Goal: Task Accomplishment & Management: Use online tool/utility

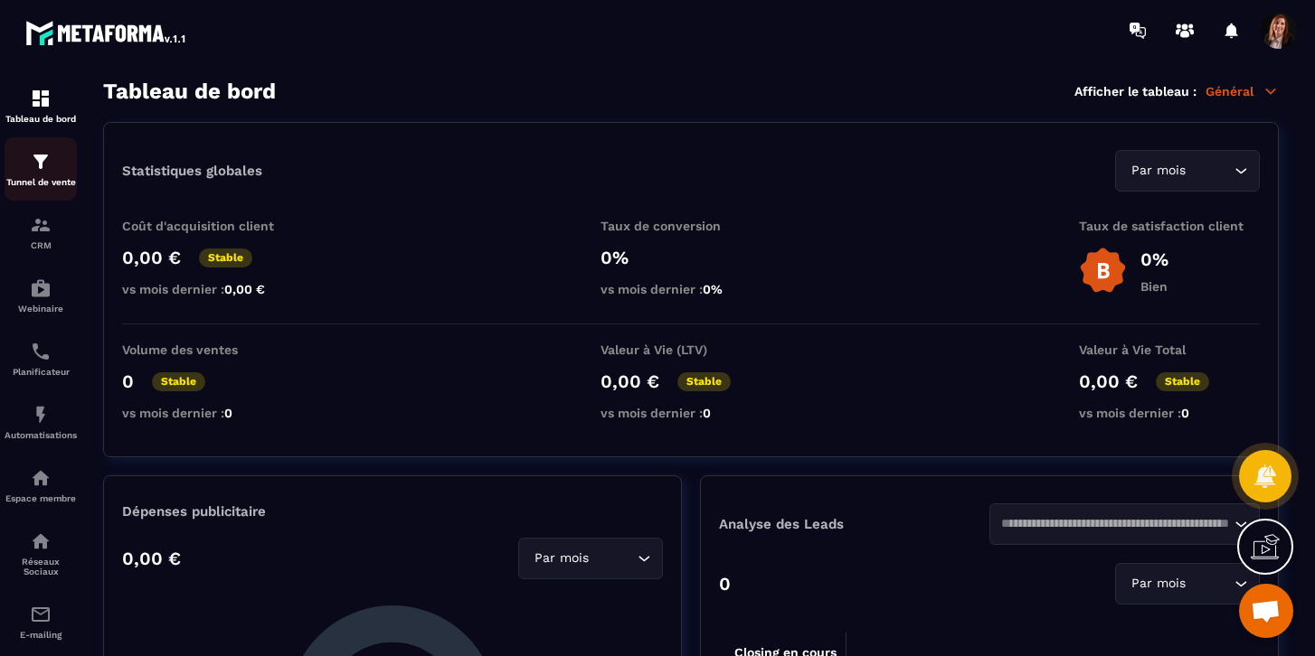
click at [42, 169] on img at bounding box center [41, 162] width 22 height 22
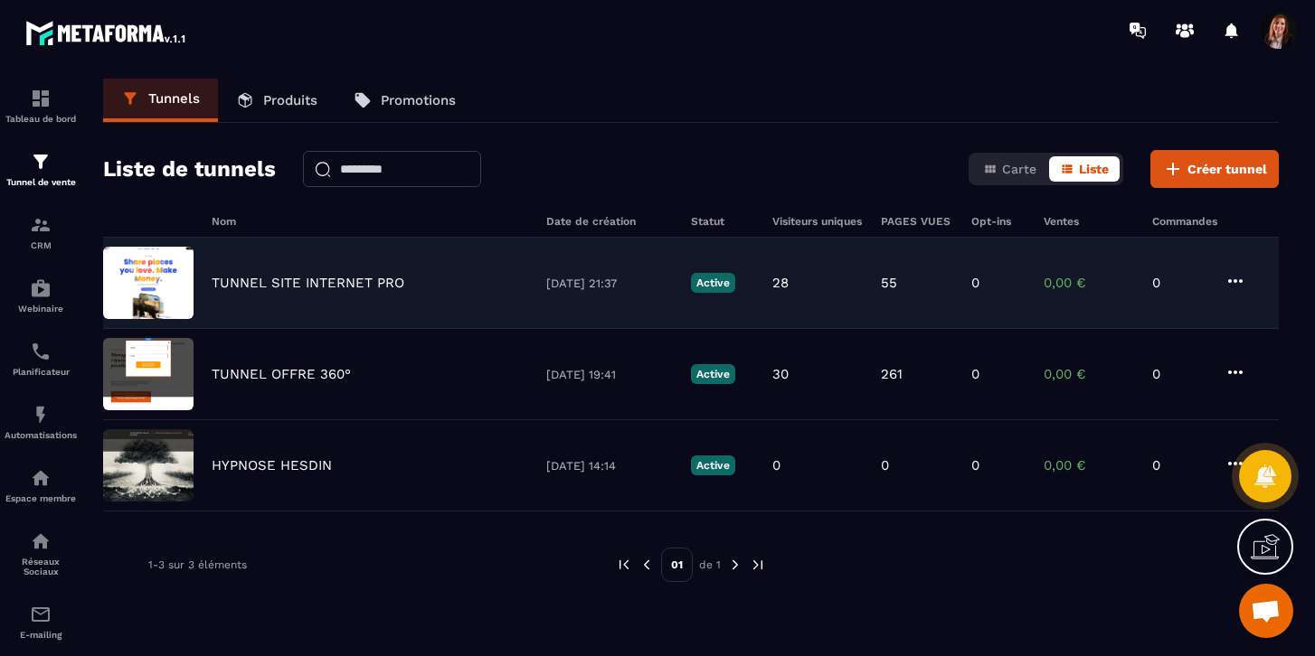
click at [279, 282] on p "TUNNEL SITE INTERNET PRO" at bounding box center [308, 283] width 193 height 16
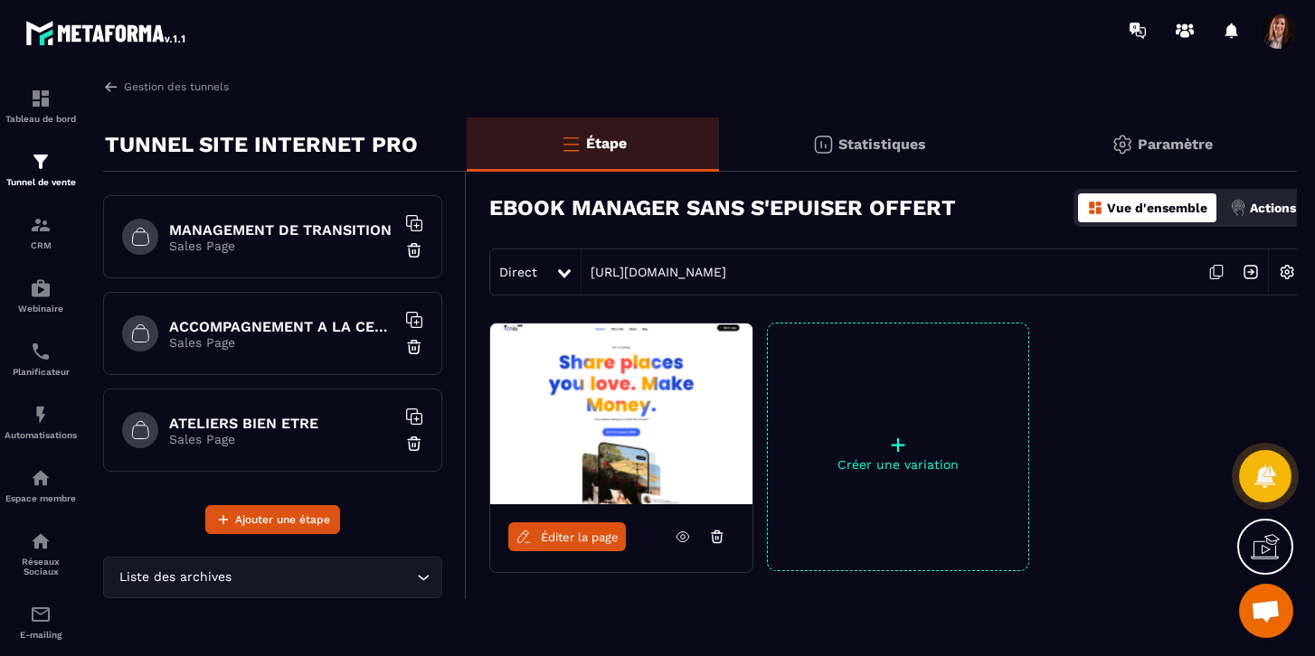
scroll to position [392, 0]
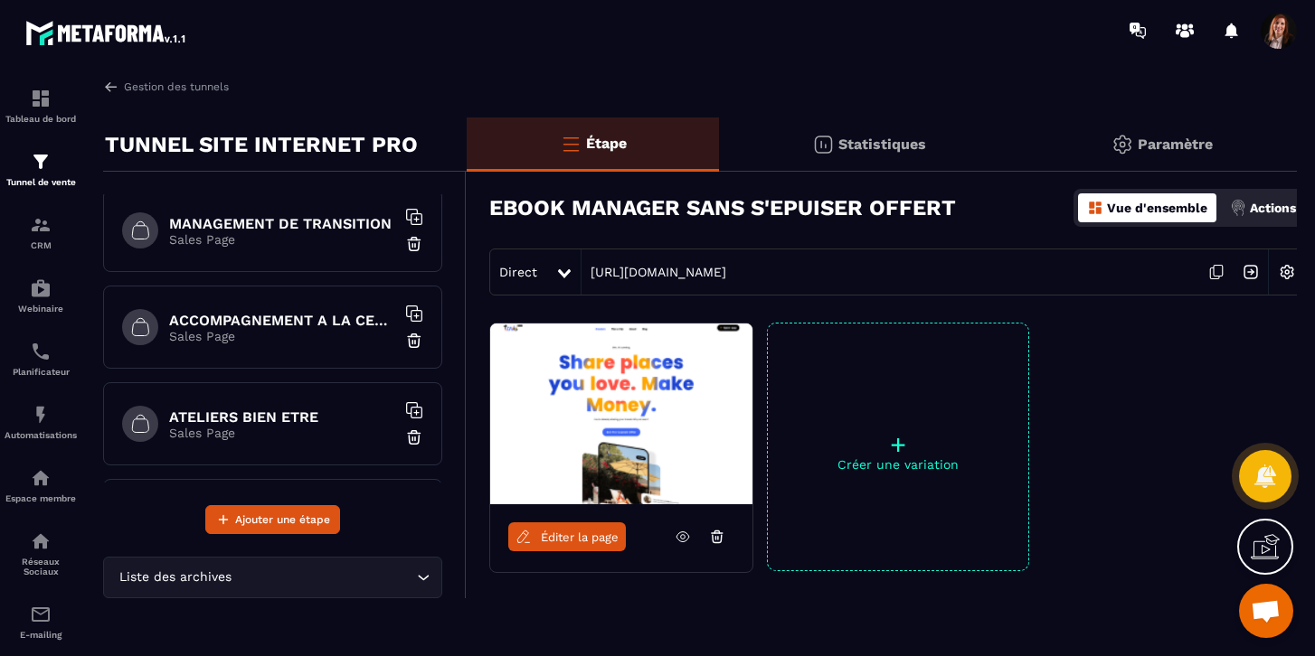
click at [241, 422] on h6 "ATELIERS BIEN ETRE" at bounding box center [282, 417] width 226 height 17
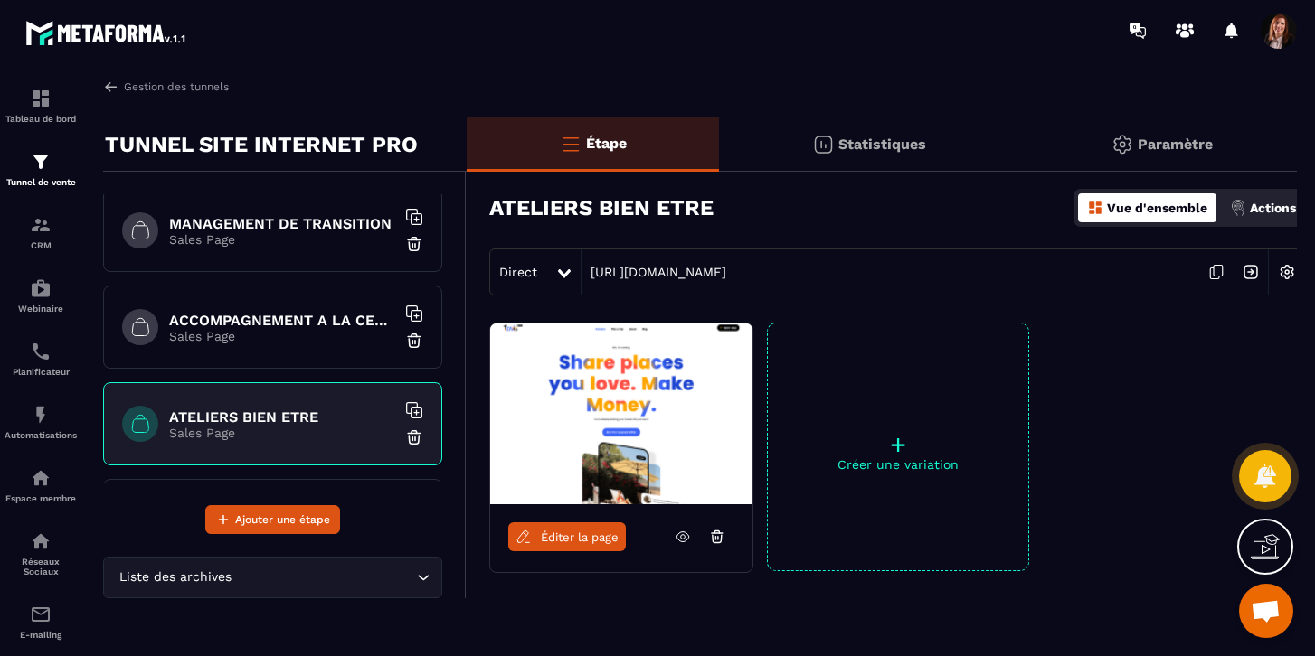
click at [565, 536] on span "Éditer la page" at bounding box center [580, 538] width 78 height 14
